Goal: Task Accomplishment & Management: Manage account settings

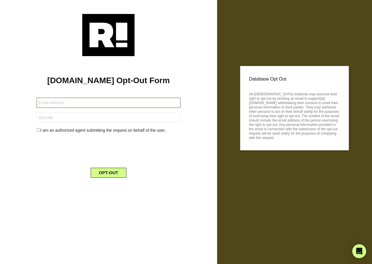
type input "[EMAIL_ADDRESS][DOMAIN_NAME]"
type input "80403"
type input "pmoscovita44@gmail.com"
type input "34202"
